Goal: Information Seeking & Learning: Stay updated

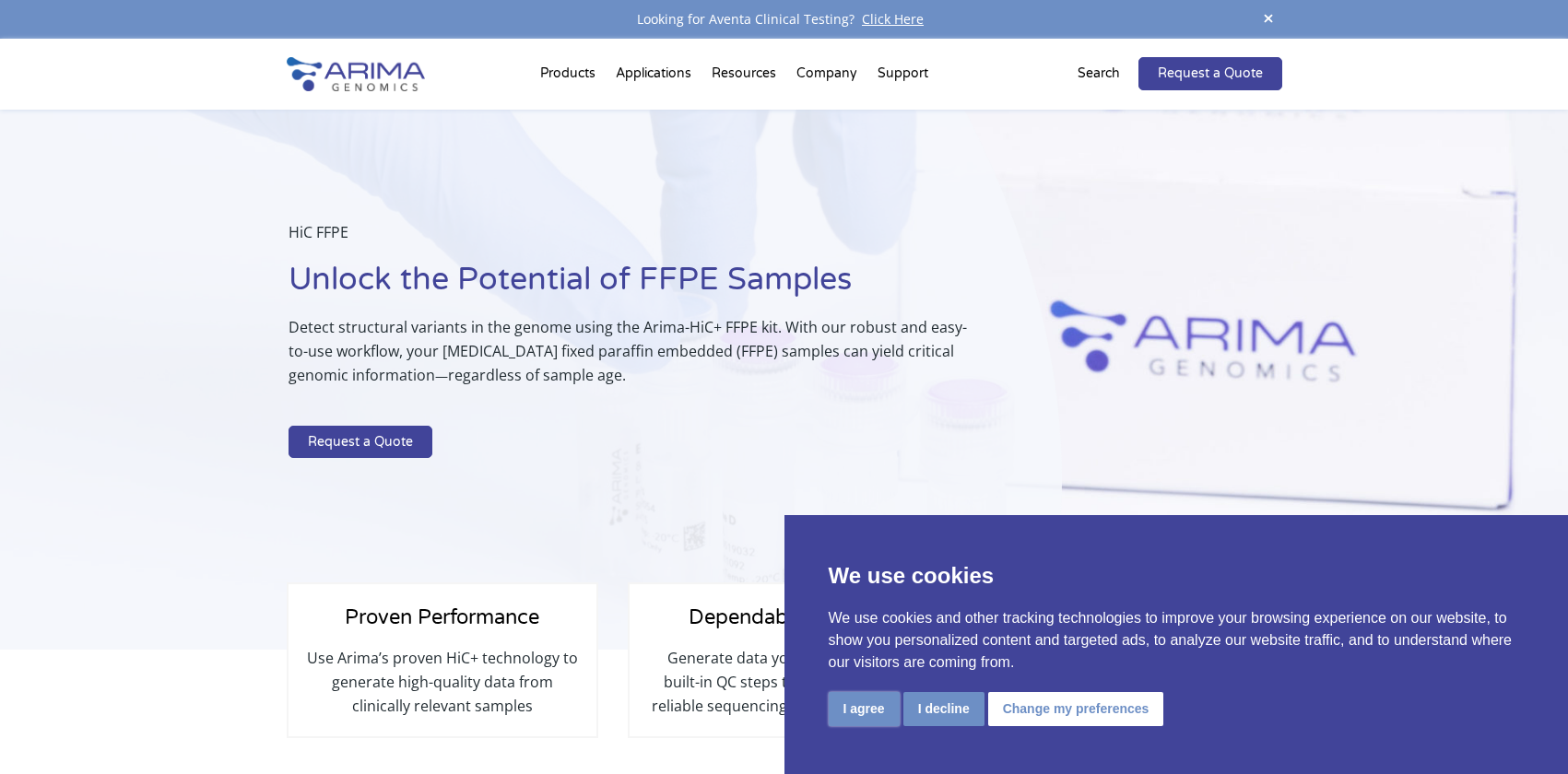
click at [875, 710] on button "I agree" at bounding box center [864, 709] width 71 height 34
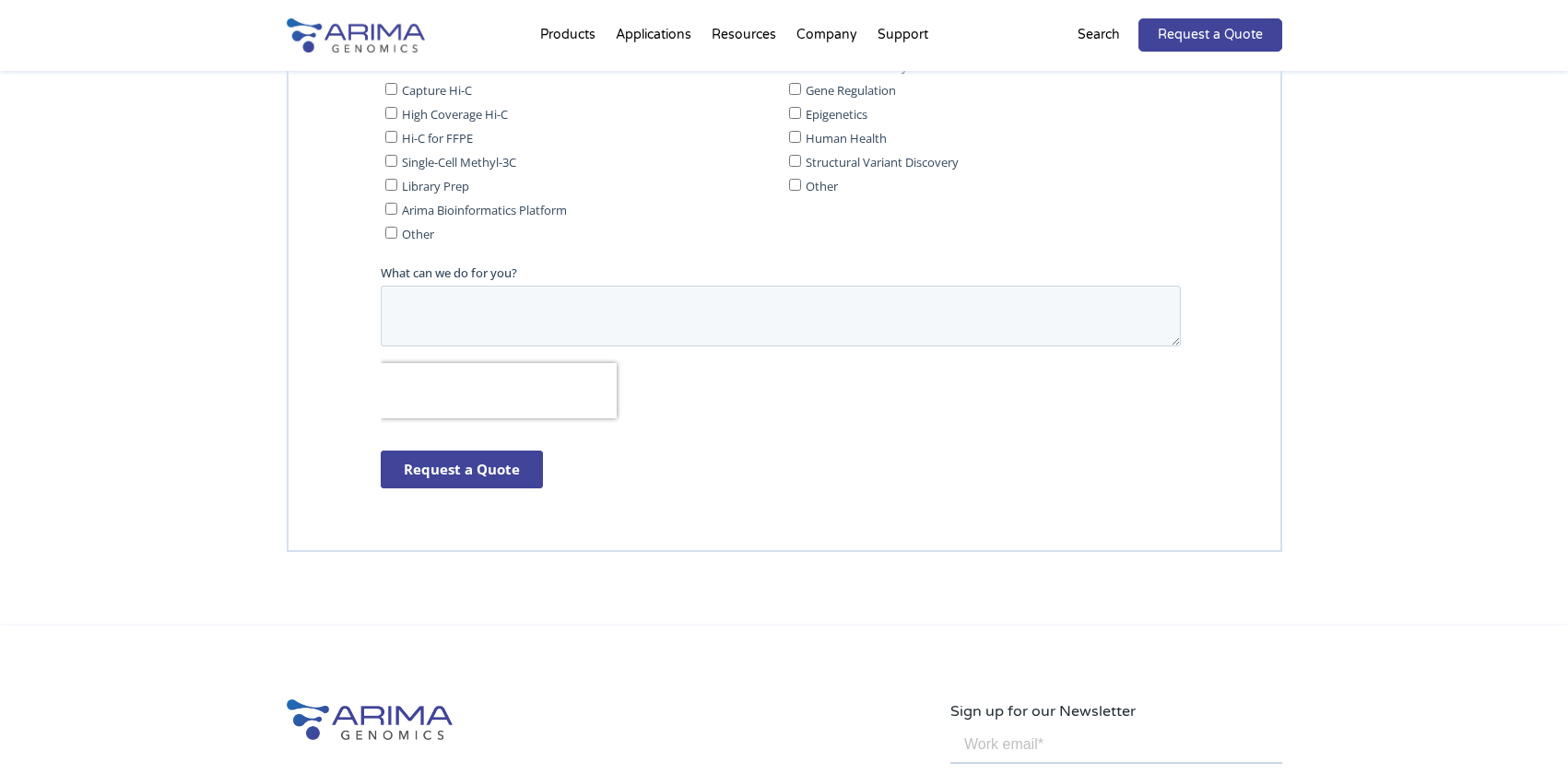
scroll to position [4019, 0]
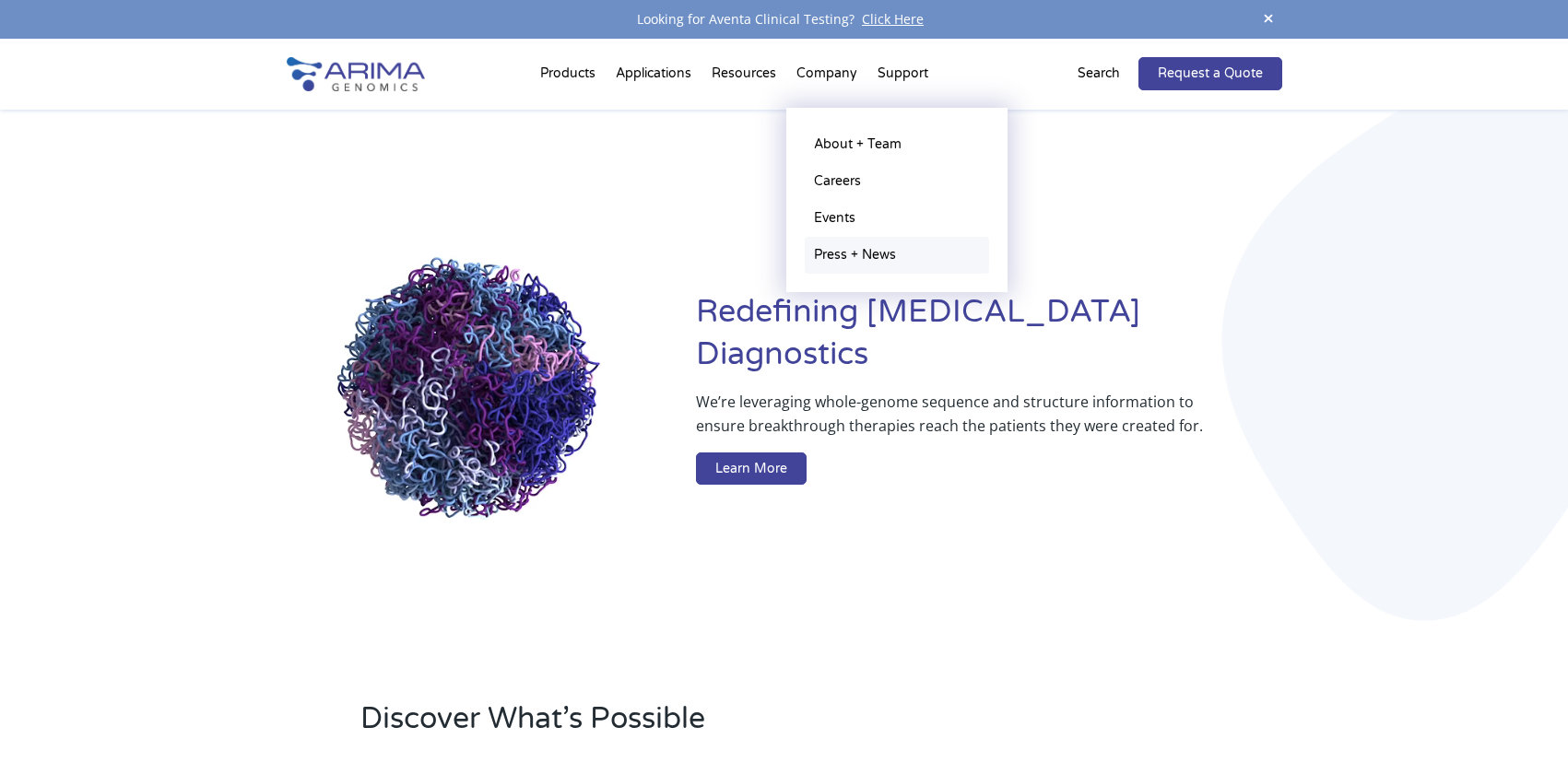
click at [858, 254] on link "Press + News" at bounding box center [896, 256] width 184 height 37
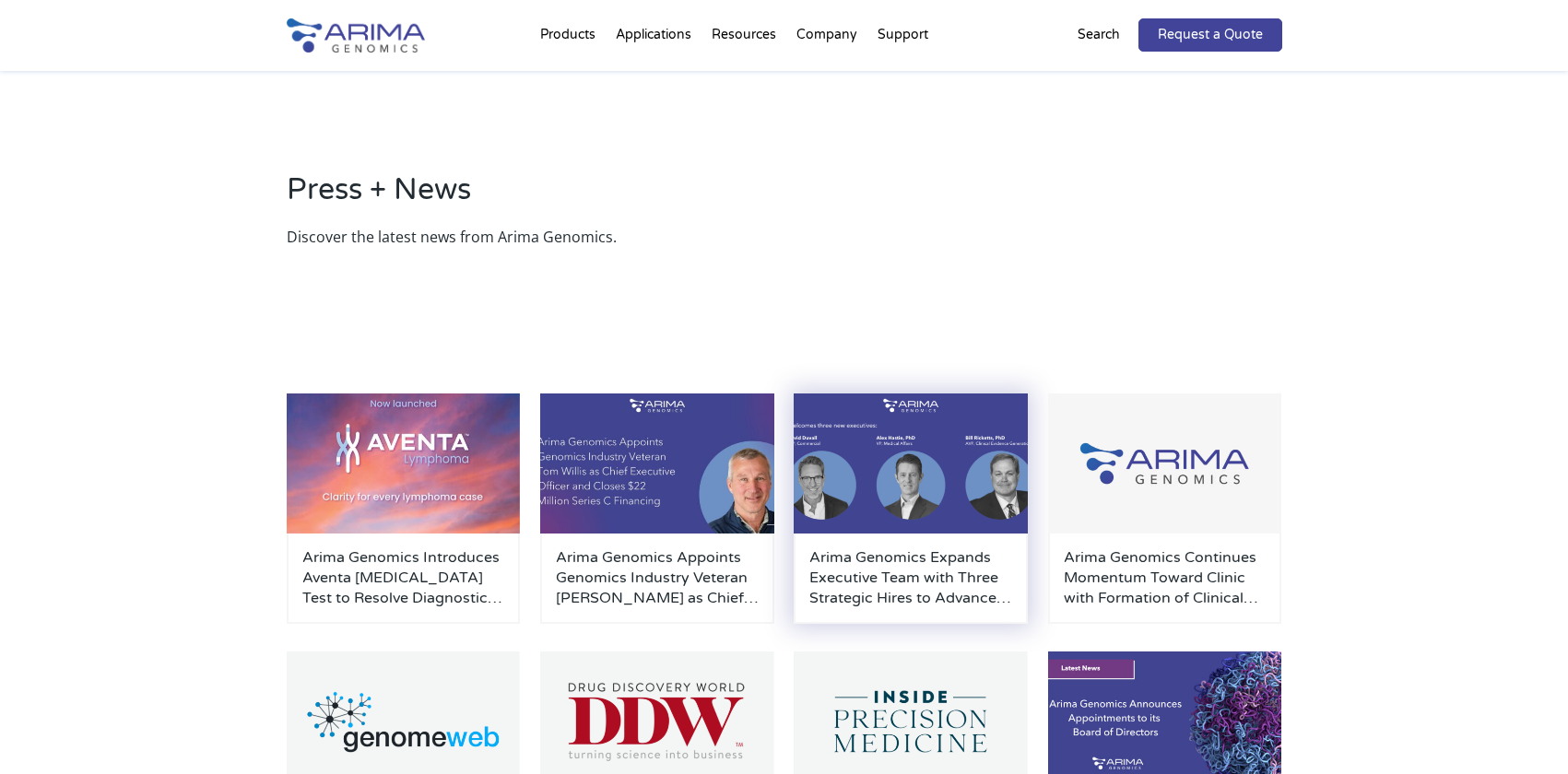
click at [892, 479] on img at bounding box center [910, 463] width 234 height 140
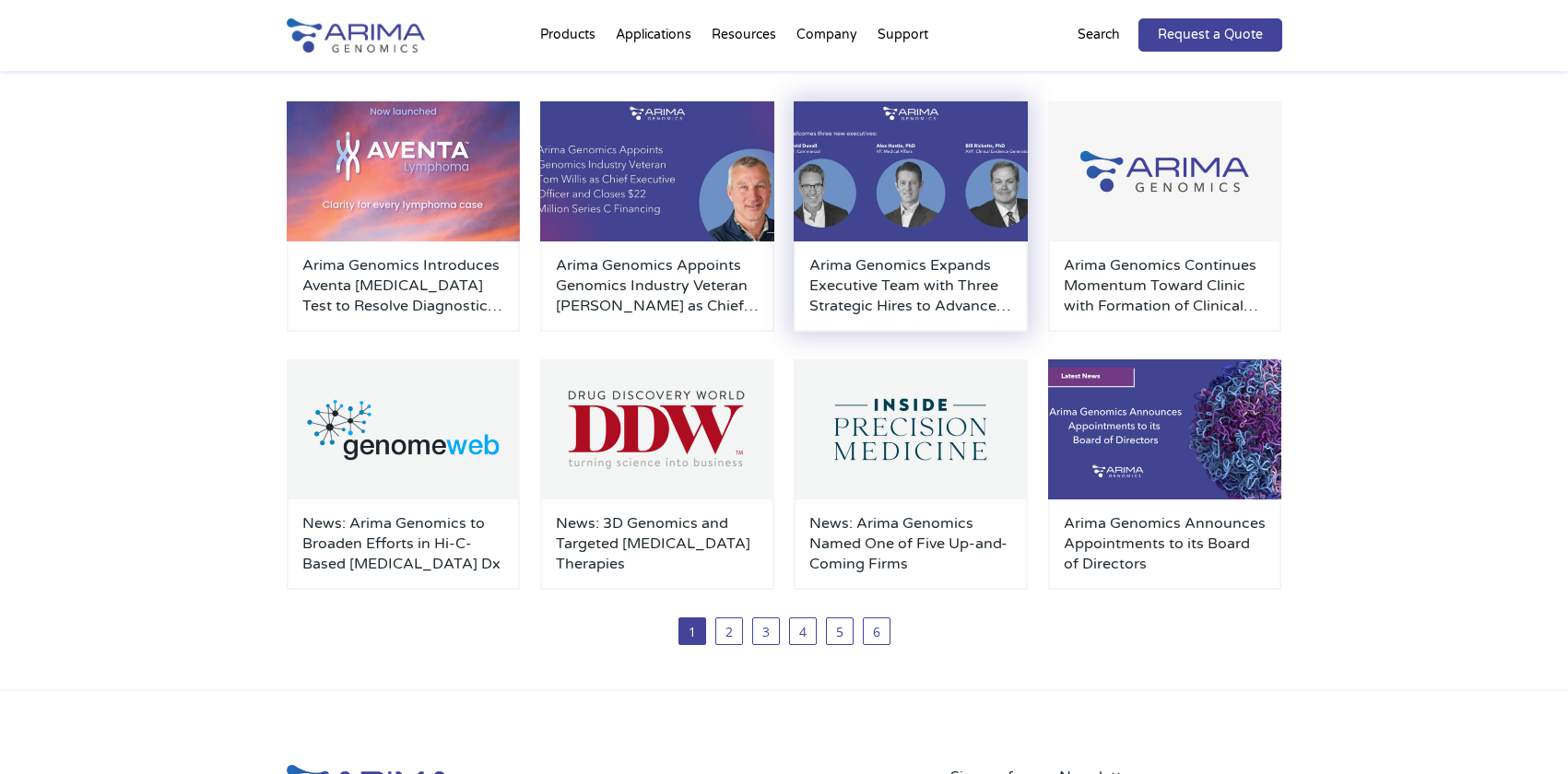
scroll to position [295, 0]
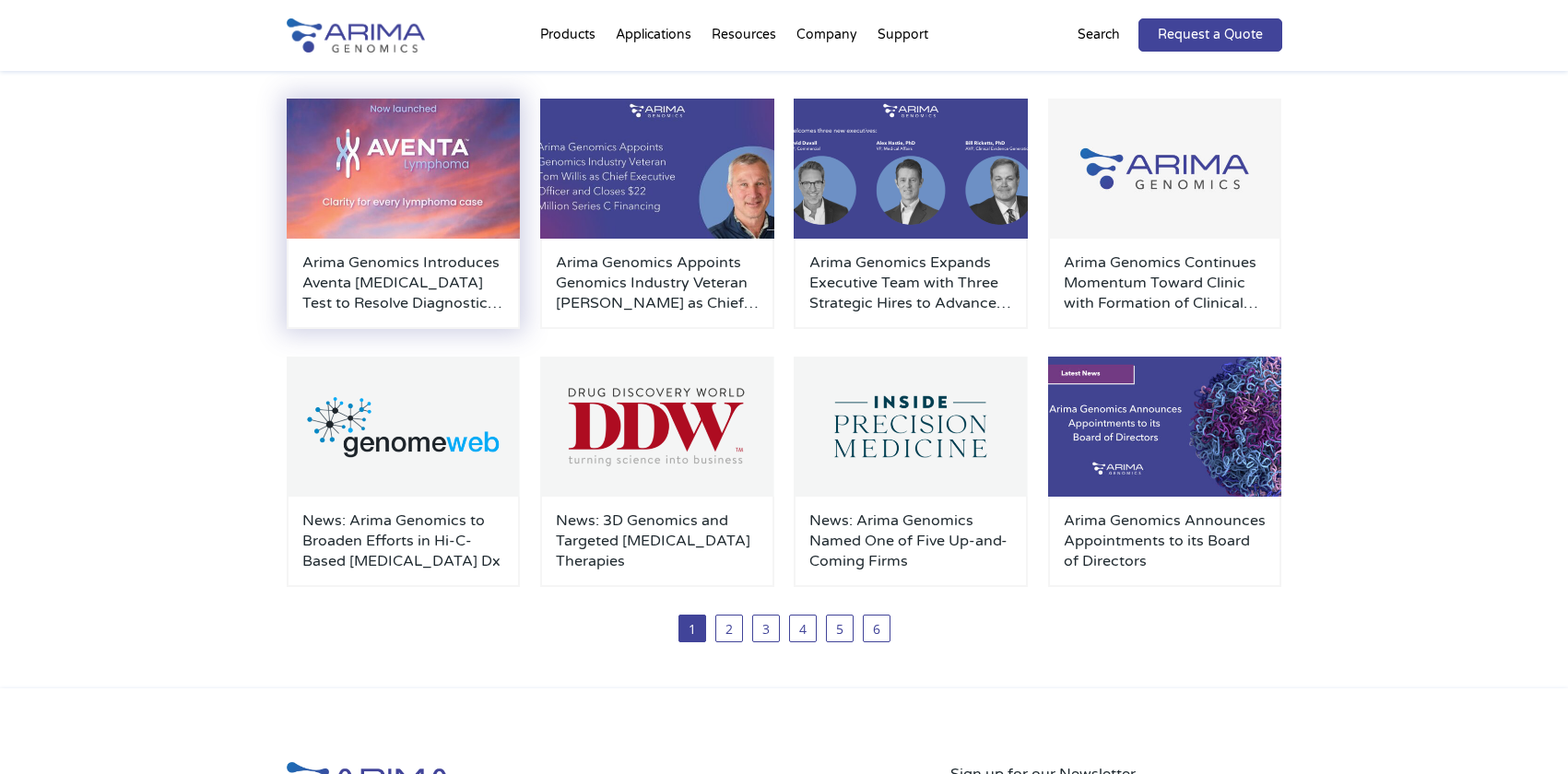
click at [387, 275] on h3 "Arima Genomics Introduces Aventa Lymphoma Test to Resolve Diagnostic Uncertaint…" at bounding box center [403, 284] width 203 height 61
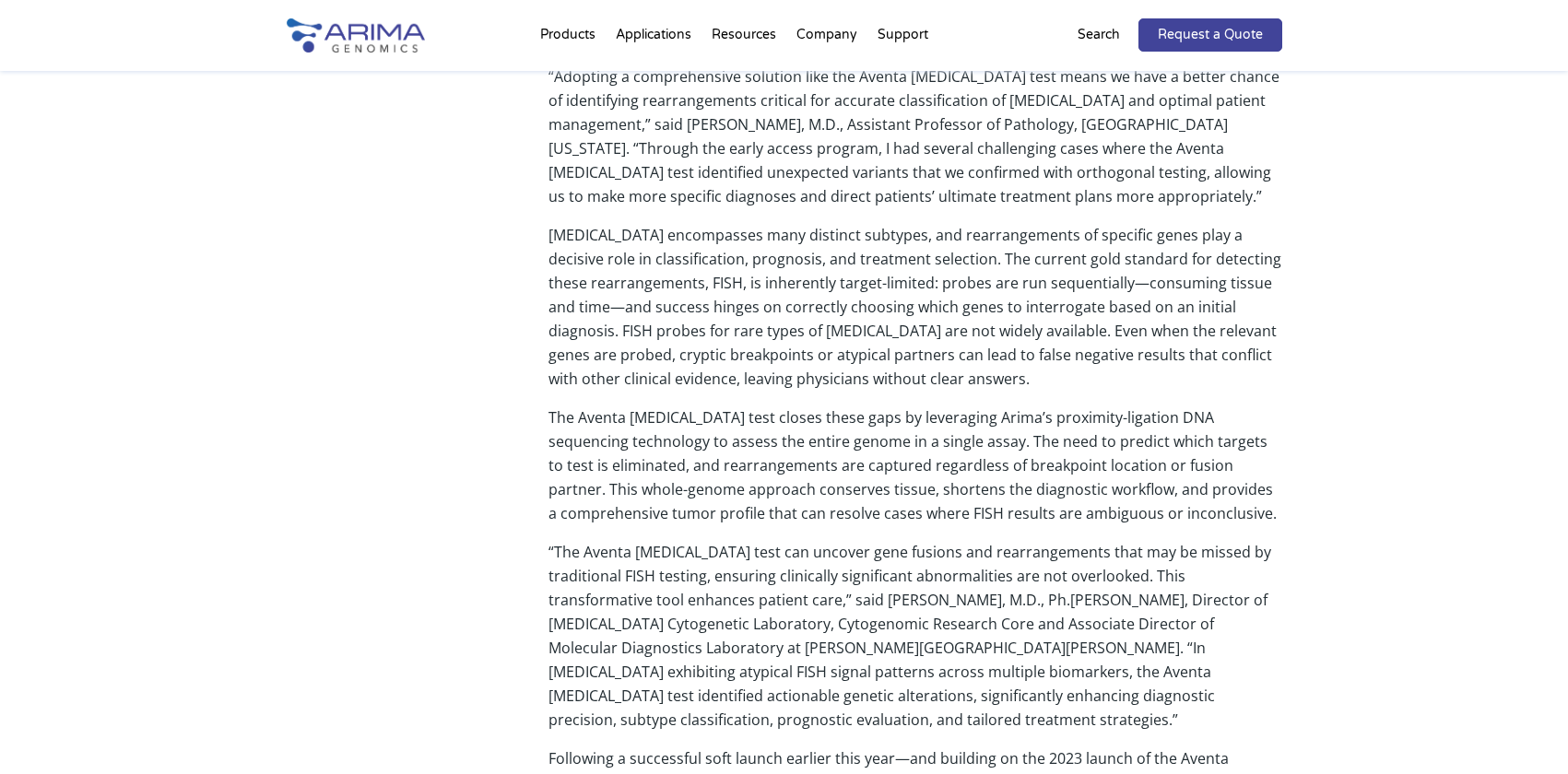
scroll to position [590, 0]
